Goal: Transaction & Acquisition: Purchase product/service

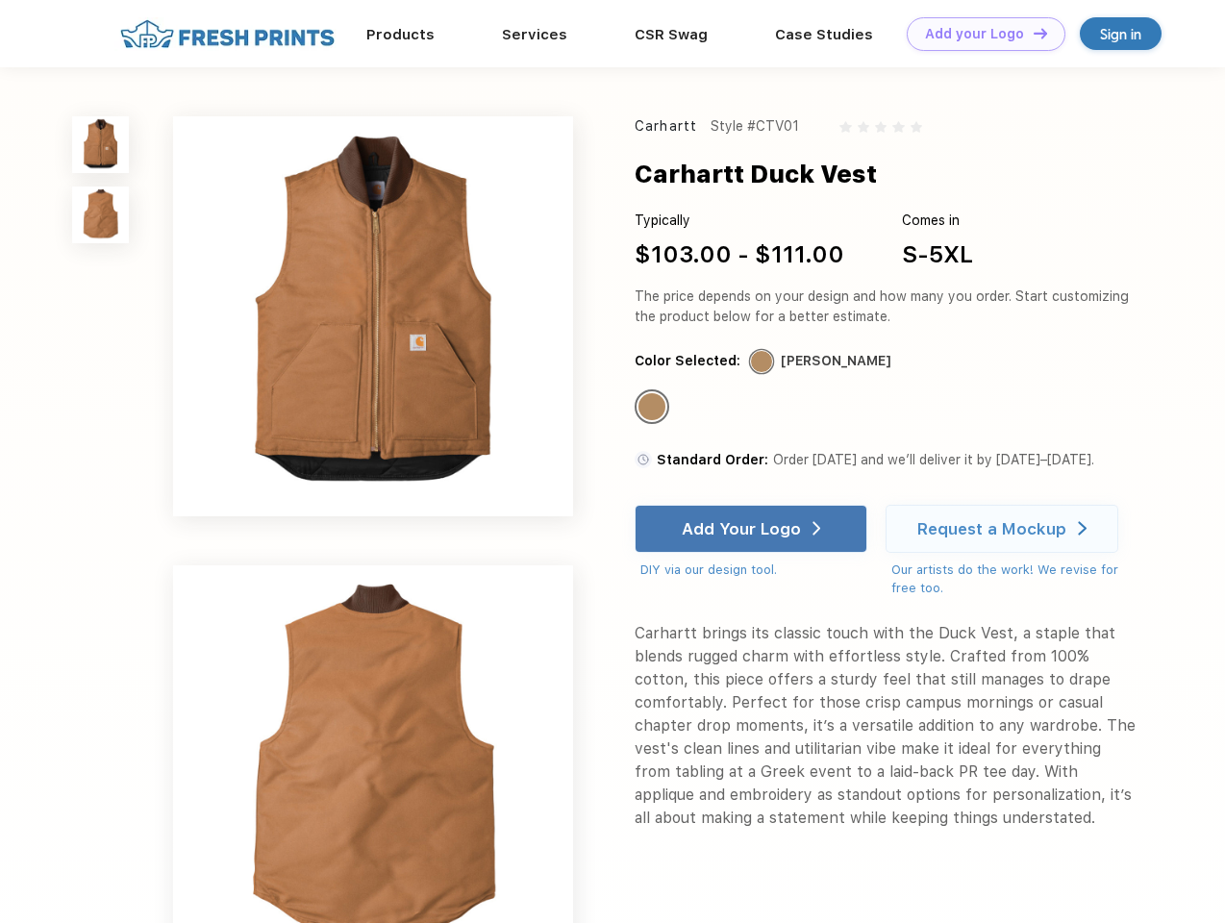
click at [979, 34] on link "Add your Logo Design Tool" at bounding box center [986, 34] width 159 height 34
click at [0, 0] on div "Design Tool" at bounding box center [0, 0] width 0 height 0
click at [1032, 33] on link "Add your Logo Design Tool" at bounding box center [986, 34] width 159 height 34
click at [101, 144] on img at bounding box center [100, 144] width 57 height 57
click at [101, 215] on img at bounding box center [100, 215] width 57 height 57
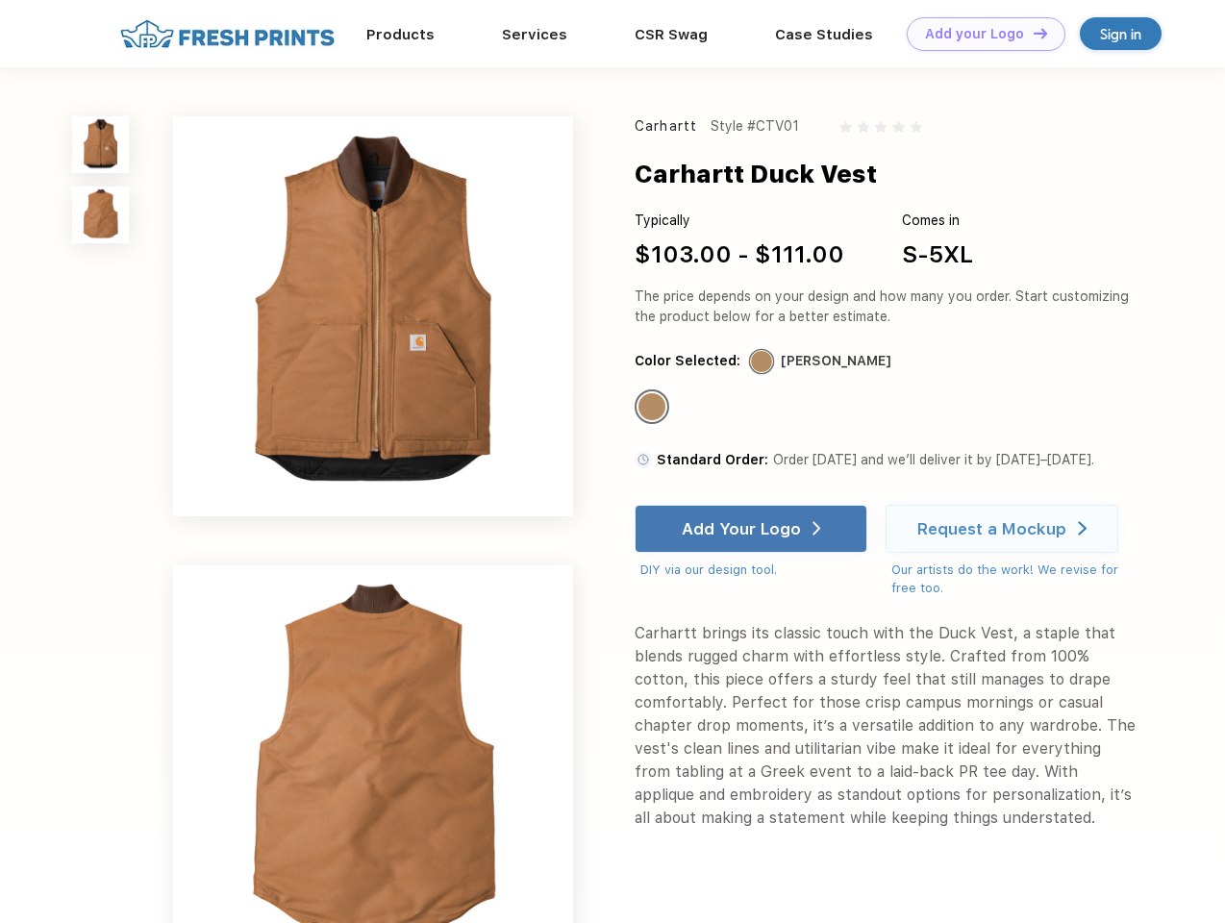
click at [654, 408] on div "Standard Color" at bounding box center [652, 406] width 27 height 27
click at [753, 529] on div "Add Your Logo" at bounding box center [741, 528] width 119 height 19
click at [1005, 529] on div "Request a Mockup" at bounding box center [991, 528] width 149 height 19
